Goal: Task Accomplishment & Management: Manage account settings

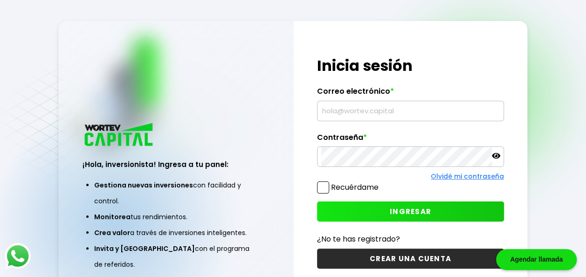
type input "[EMAIL_ADDRESS][DOMAIN_NAME]"
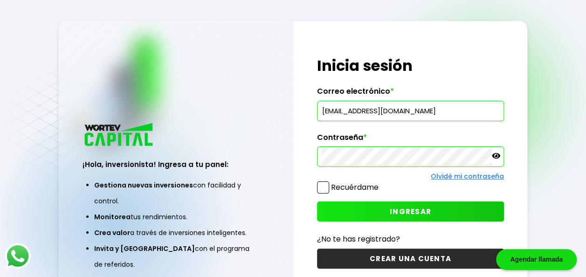
click at [406, 213] on span "INGRESAR" at bounding box center [411, 212] width 42 height 10
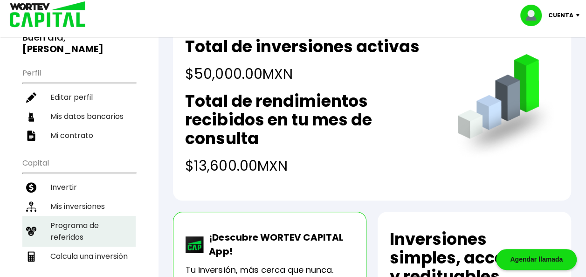
scroll to position [93, 0]
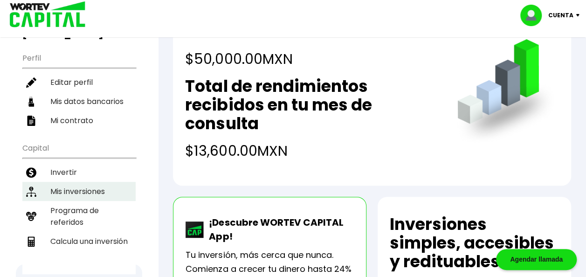
click at [85, 182] on li "Mis inversiones" at bounding box center [78, 191] width 113 height 19
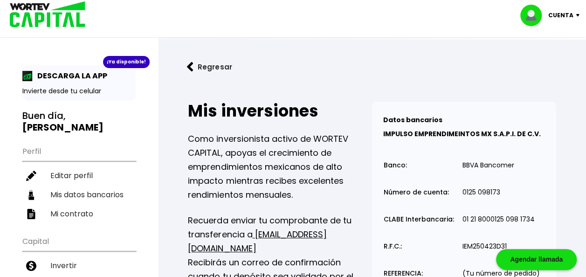
click at [579, 12] on div "Cuenta" at bounding box center [554, 15] width 66 height 21
click at [556, 63] on li "Cerrar sesión" at bounding box center [551, 62] width 75 height 19
